Goal: Transaction & Acquisition: Purchase product/service

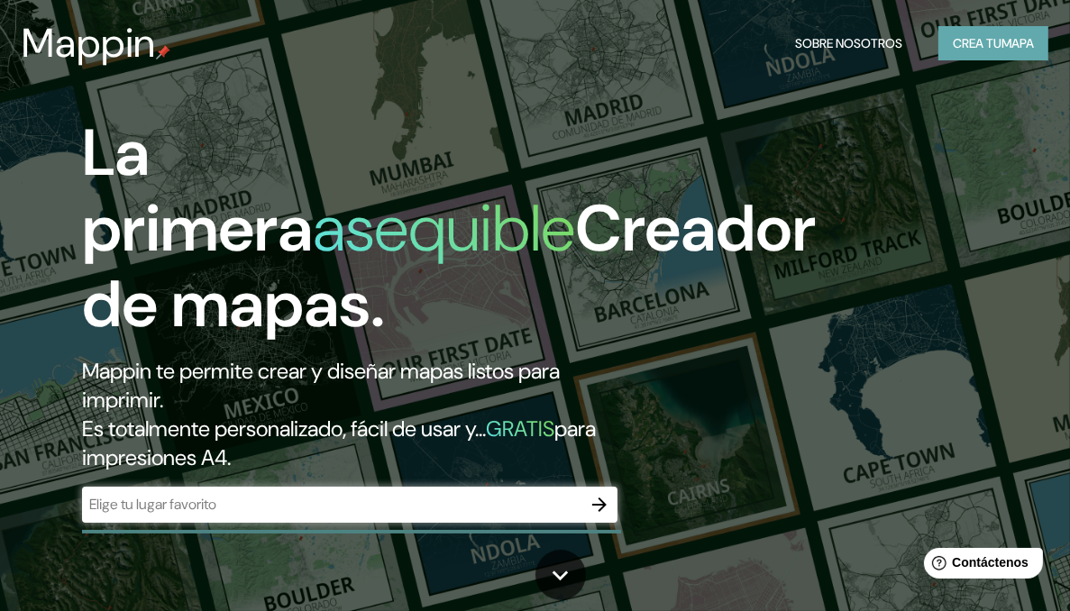
click at [974, 44] on font "Crea tu" at bounding box center [977, 43] width 49 height 16
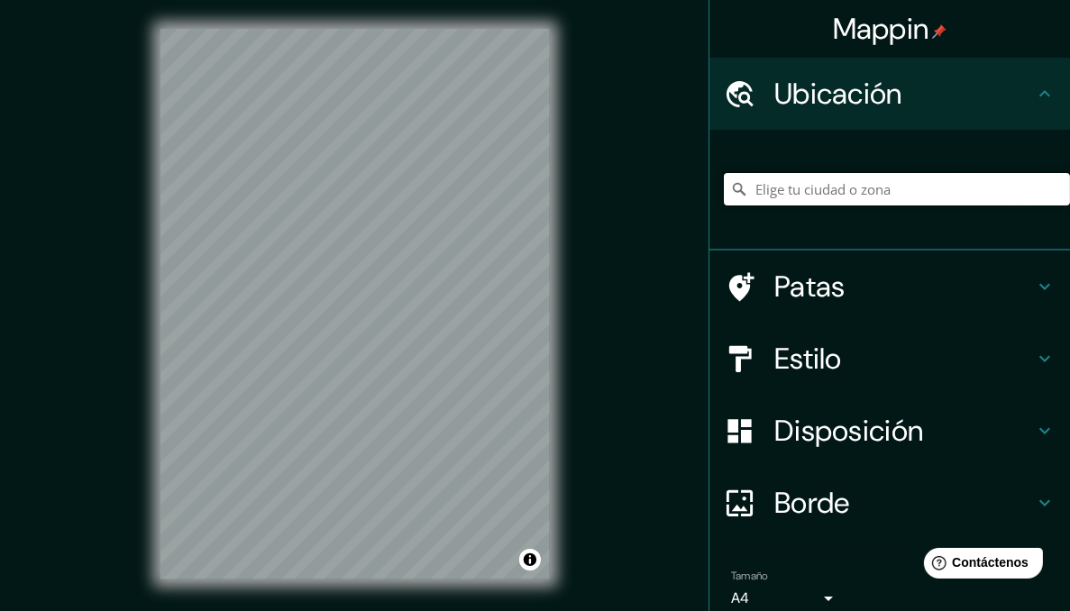
click at [786, 194] on input "Elige tu ciudad o zona" at bounding box center [897, 189] width 346 height 32
click at [923, 190] on input "Pirapó, Itapúa, [GEOGRAPHIC_DATA]" at bounding box center [897, 189] width 346 height 32
click at [730, 193] on icon at bounding box center [739, 189] width 18 height 18
click at [730, 181] on icon at bounding box center [739, 189] width 18 height 18
click at [730, 185] on icon at bounding box center [739, 189] width 18 height 18
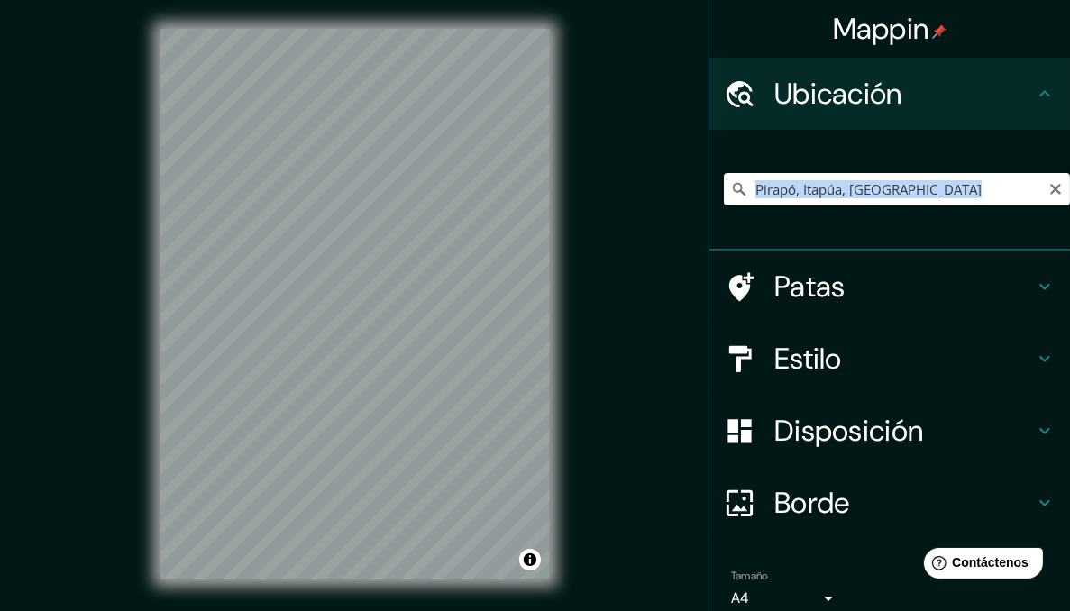
drag, startPoint x: 725, startPoint y: 185, endPoint x: 665, endPoint y: 221, distance: 69.6
click at [730, 185] on icon at bounding box center [739, 189] width 18 height 18
click at [908, 186] on input "Pirapó, Itapúa, [GEOGRAPHIC_DATA]" at bounding box center [897, 189] width 346 height 32
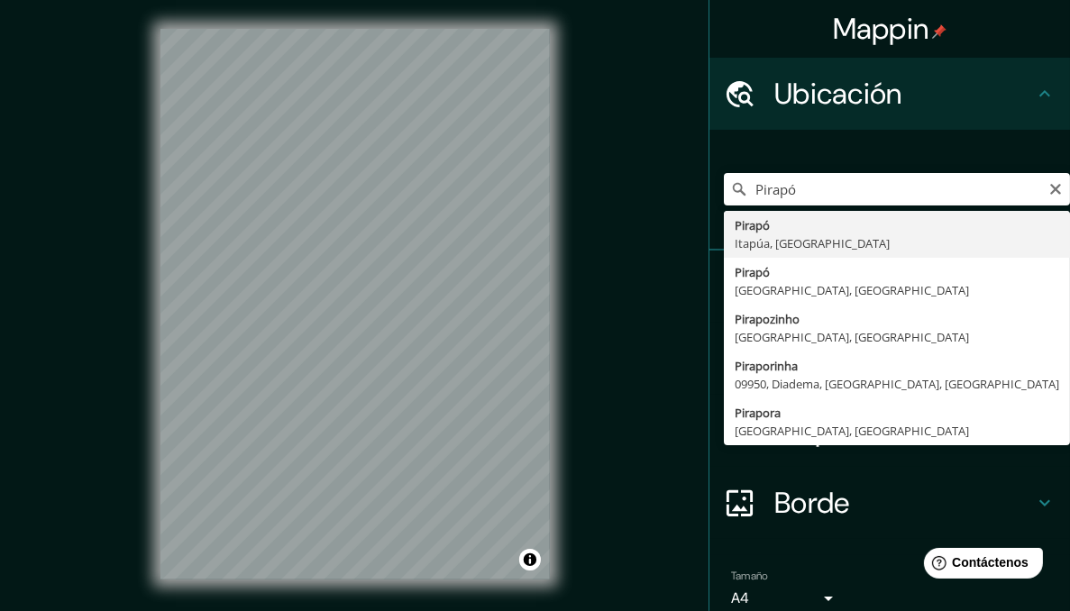
type input "Pirapó, Itapúa, [GEOGRAPHIC_DATA]"
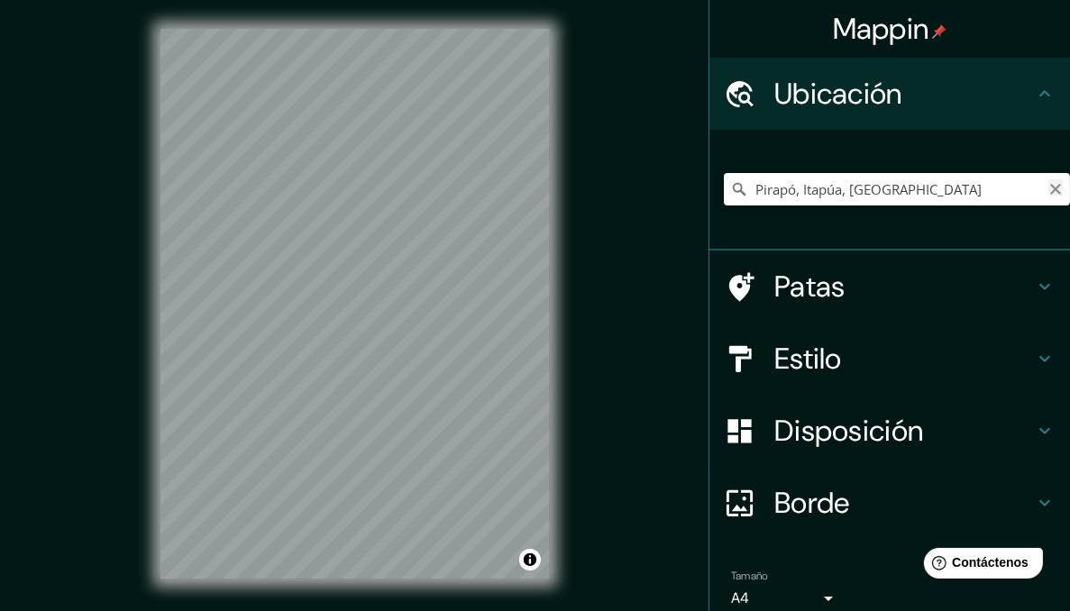
click at [1050, 192] on icon "Claro" at bounding box center [1055, 189] width 11 height 11
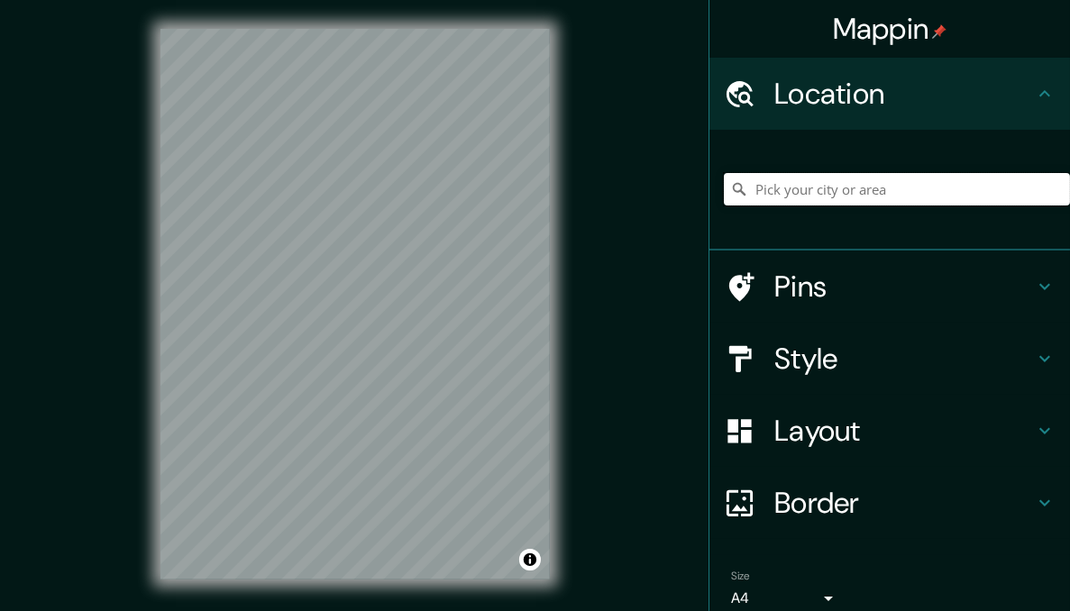
drag, startPoint x: 0, startPoint y: 0, endPoint x: 797, endPoint y: 188, distance: 818.6
click at [797, 188] on input "Pick your city or area" at bounding box center [897, 189] width 346 height 32
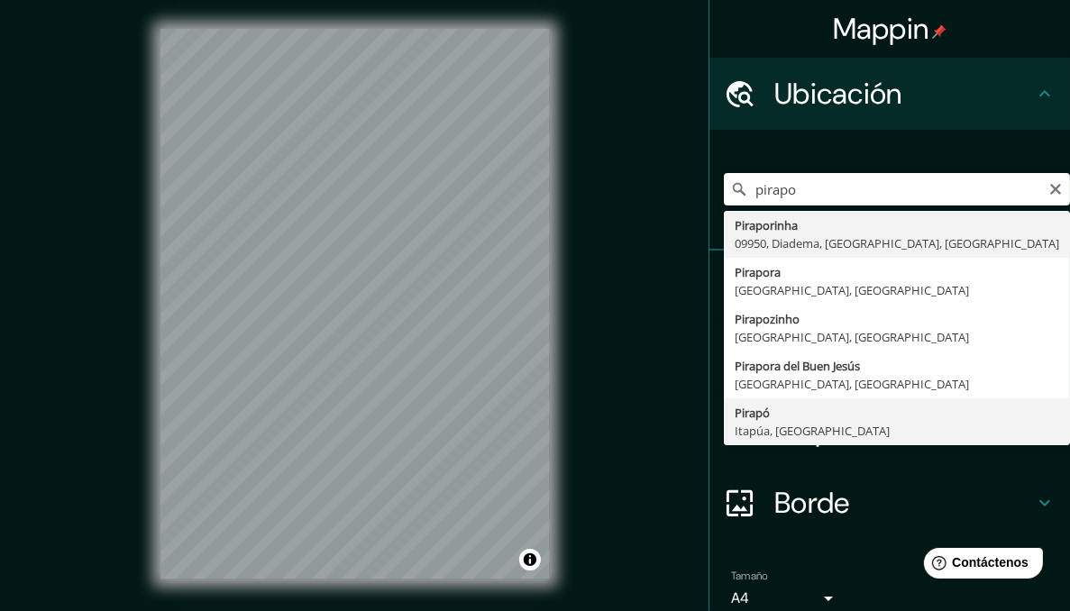
type input "Pirapó, Itapúa, [GEOGRAPHIC_DATA]"
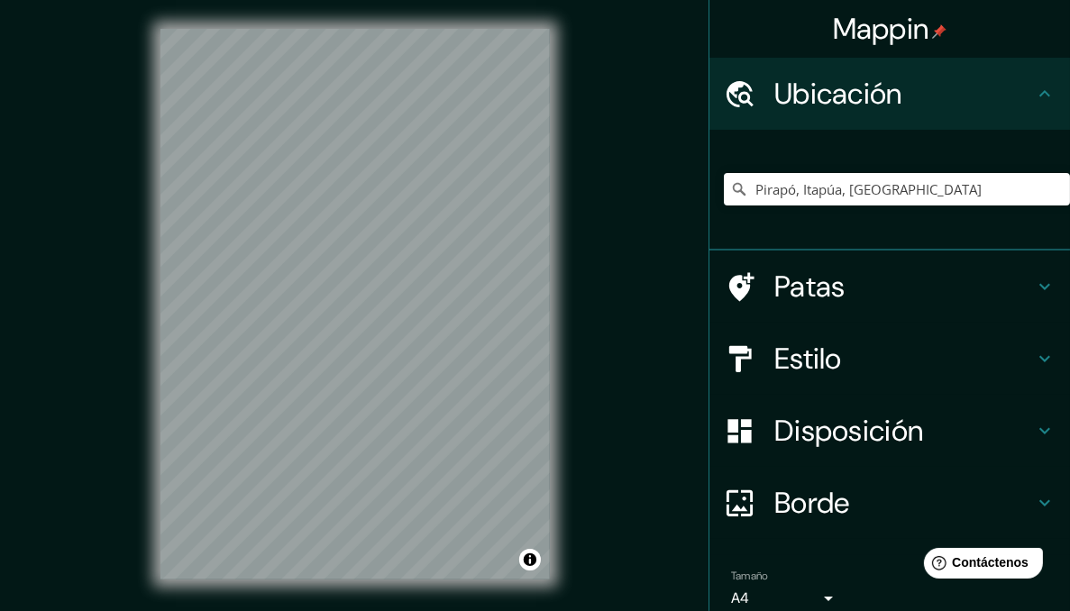
click at [267, 374] on div "© Mapbox © OpenStreetMap Mejorar este mapa" at bounding box center [355, 303] width 447 height 607
